Goal: Task Accomplishment & Management: Manage account settings

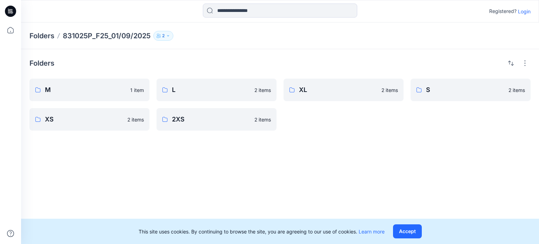
click at [375, 160] on div "Folders M 1 item XS 2 items L 2 items 2XS 2 items XL 2 items S 2 items" at bounding box center [280, 146] width 518 height 195
click at [331, 174] on div "Folders M 1 item XS 2 items L 2 items 2XS 2 items XL 2 items S 2 items" at bounding box center [280, 146] width 518 height 195
click at [346, 160] on div "Folders M 1 item XS 2 items L 2 items 2XS 2 items XL 2 items S 2 items" at bounding box center [280, 146] width 518 height 195
click at [169, 34] on icon "button" at bounding box center [168, 36] width 4 height 4
click at [237, 159] on div "Folders M 1 item XS 2 items L 2 items 2XS 2 items XL 2 items S 2 items" at bounding box center [280, 146] width 518 height 195
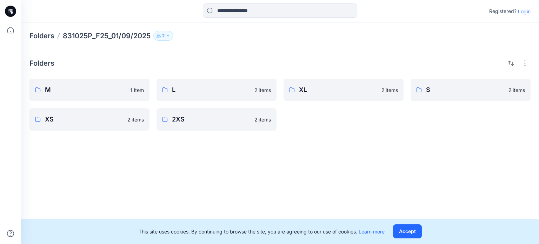
click at [254, 163] on div "Folders M 1 item XS 2 items L 2 items 2XS 2 items XL 2 items S 2 items" at bounding box center [280, 146] width 518 height 195
click at [223, 182] on div "Folders M 1 item XS 2 items L 2 items 2XS 2 items XL 2 items S 2 items" at bounding box center [280, 146] width 518 height 195
click at [406, 163] on div "Folders M 1 item XS 2 items L 2 items 2XS 2 items XL 2 items S 2 items" at bounding box center [280, 146] width 518 height 195
click at [208, 161] on div "Folders M 1 item XS 2 items L 2 items 2XS 2 items XL 2 items S 2 items" at bounding box center [280, 146] width 518 height 195
click at [304, 162] on div "Folders M 1 item XS 2 items L 2 items 2XS 2 items XL 2 items S 2 items" at bounding box center [280, 146] width 518 height 195
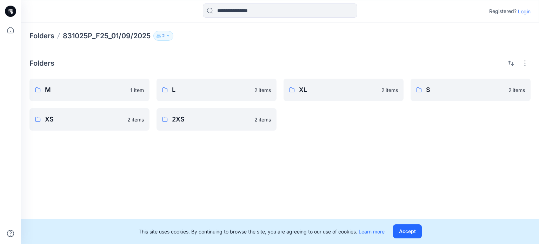
click at [264, 175] on div "Folders M 1 item XS 2 items L 2 items 2XS 2 items XL 2 items S 2 items" at bounding box center [280, 146] width 518 height 195
drag, startPoint x: 356, startPoint y: 173, endPoint x: 347, endPoint y: 181, distance: 12.4
click at [354, 176] on div "Folders M 1 item XS 2 items L 2 items 2XS 2 items XL 2 items S 2 items" at bounding box center [280, 146] width 518 height 195
click at [329, 193] on div "Folders M 1 item XS 2 items L 2 items 2XS 2 items XL 2 items S 2 items" at bounding box center [280, 146] width 518 height 195
click at [433, 179] on div "Folders M 1 item XS 2 items L 2 items 2XS 2 items XL 2 items S 2 items" at bounding box center [280, 146] width 518 height 195
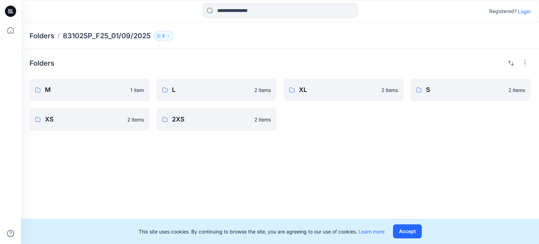
click at [441, 147] on div "Folders M 1 item XS 2 items L 2 items 2XS 2 items XL 2 items S 2 items" at bounding box center [280, 146] width 518 height 195
click at [372, 172] on div "Folders M 1 item XS 2 items L 2 items 2XS 2 items XL 2 items S 2 items" at bounding box center [280, 146] width 518 height 195
click at [429, 157] on div "Folders M 1 item XS 2 items L 2 items 2XS 2 items XL 2 items S 2 items" at bounding box center [280, 146] width 518 height 195
click at [365, 153] on div "Folders M 1 item XS 2 items L 2 items 2XS 2 items XL 2 items S 2 items" at bounding box center [280, 146] width 518 height 195
click at [13, 12] on icon at bounding box center [12, 12] width 2 height 0
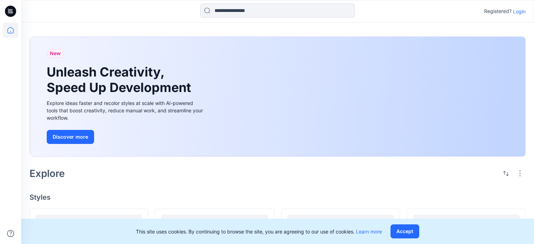
click at [11, 9] on icon at bounding box center [11, 9] width 4 height 0
click at [9, 31] on icon at bounding box center [10, 29] width 15 height 15
click at [10, 30] on icon at bounding box center [10, 29] width 15 height 15
click at [12, 8] on icon at bounding box center [10, 11] width 11 height 11
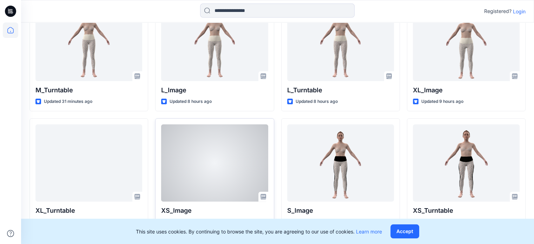
scroll to position [326, 0]
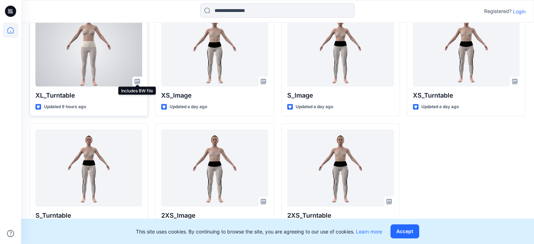
click at [137, 81] on icon at bounding box center [137, 82] width 6 height 6
click at [98, 55] on div at bounding box center [88, 47] width 107 height 77
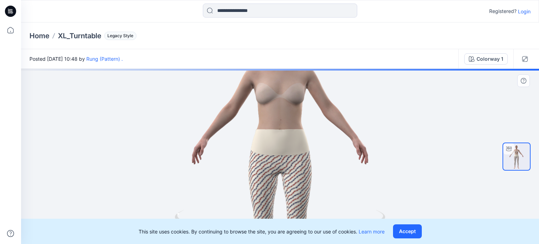
click at [140, 134] on div at bounding box center [280, 156] width 518 height 175
drag, startPoint x: 114, startPoint y: 100, endPoint x: 86, endPoint y: 132, distance: 42.0
click at [111, 105] on div at bounding box center [280, 156] width 518 height 175
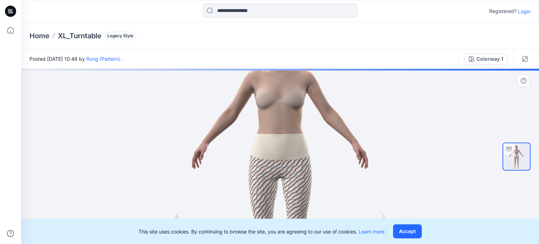
click at [86, 133] on div at bounding box center [280, 156] width 518 height 175
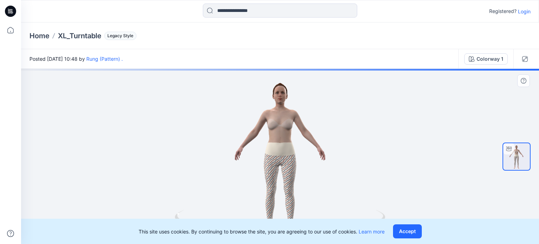
click at [109, 149] on div at bounding box center [280, 156] width 518 height 175
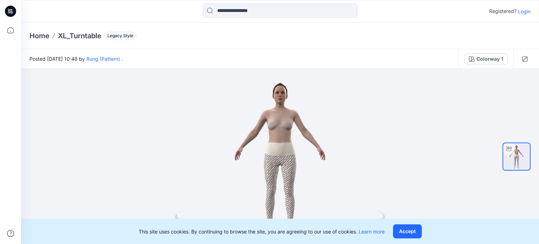
click at [527, 11] on p "Login" at bounding box center [524, 11] width 13 height 7
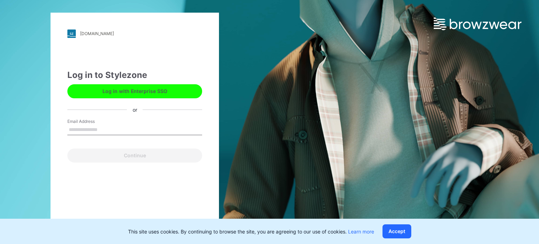
type input "**********"
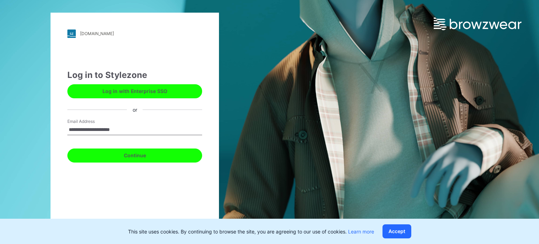
click at [140, 155] on button "Continue" at bounding box center [134, 155] width 135 height 14
